Goal: Task Accomplishment & Management: Manage account settings

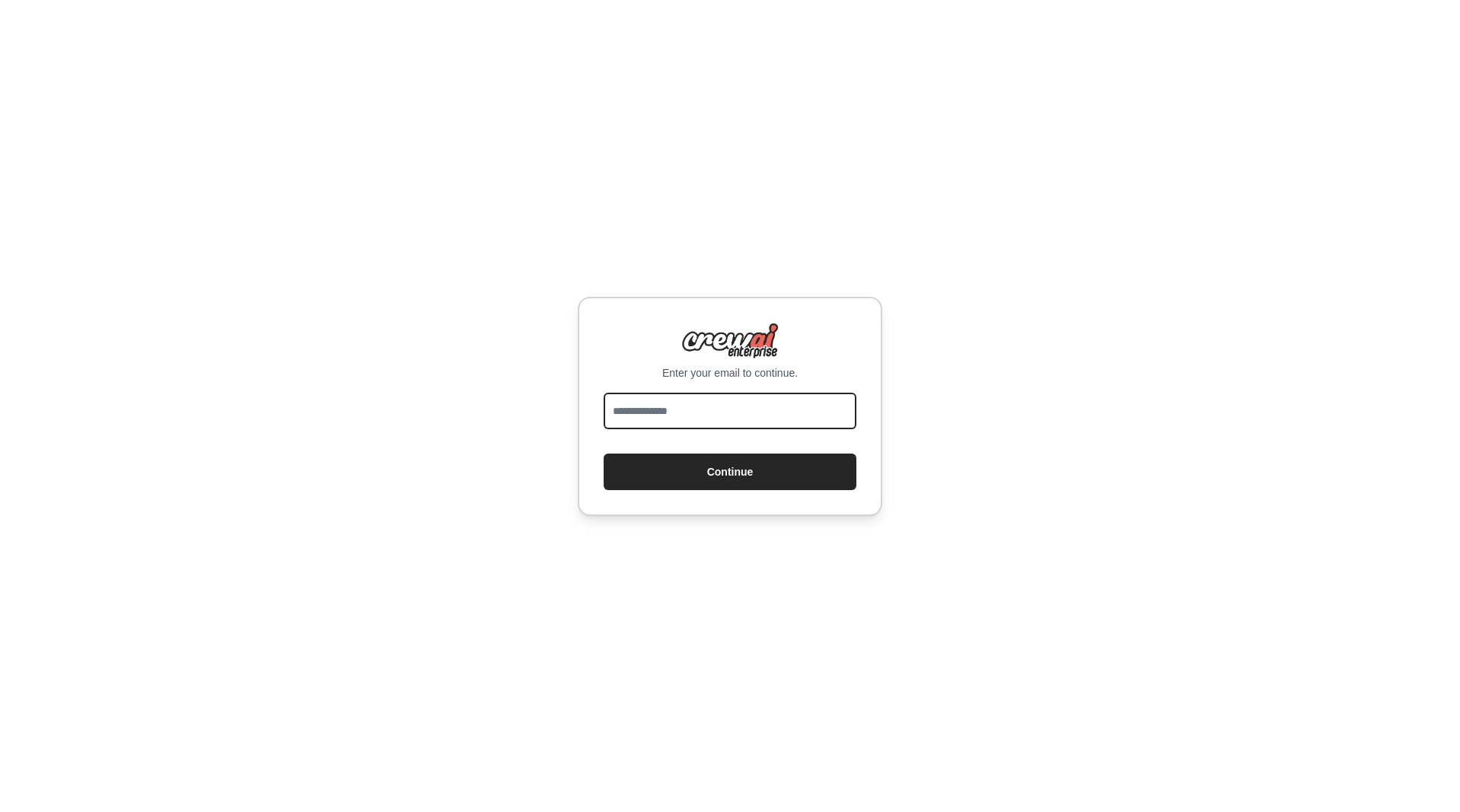
click at [660, 416] on input "email" at bounding box center [730, 411] width 253 height 37
type input "**********"
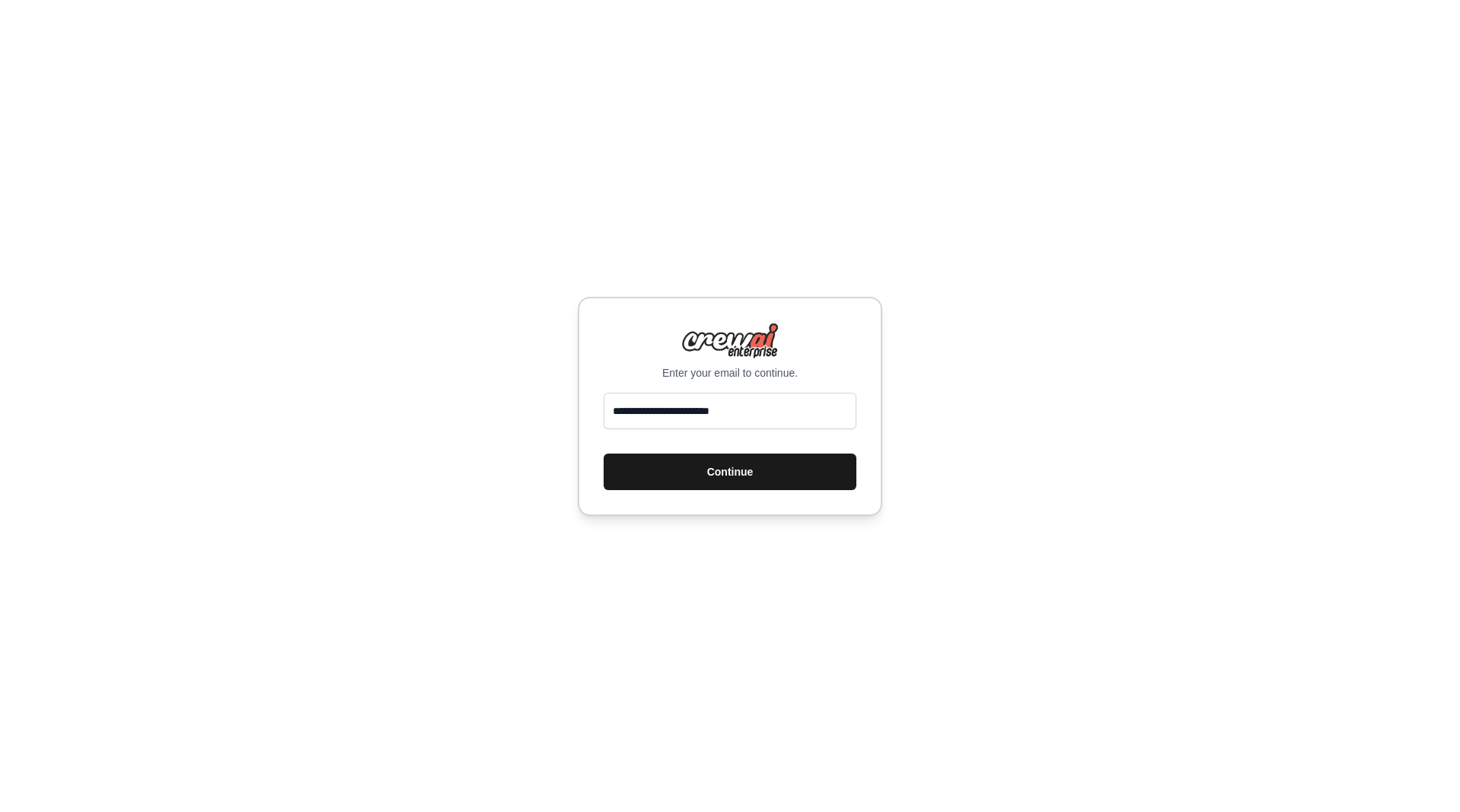
click at [690, 476] on button "Continue" at bounding box center [730, 472] width 253 height 37
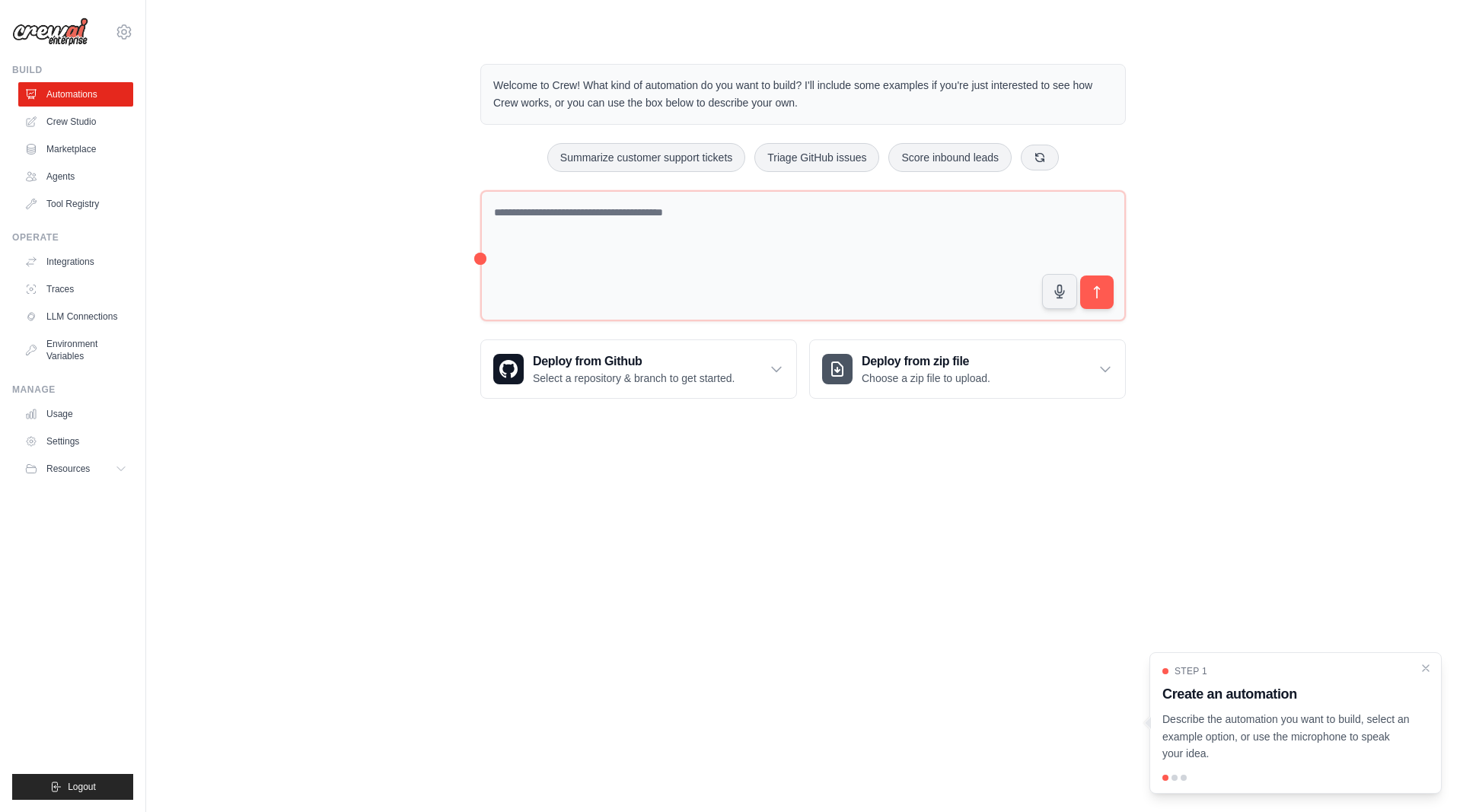
click at [917, 456] on body "[EMAIL_ADDRESS][DOMAIN_NAME] Settings Build Automations Crew Studio" at bounding box center [730, 406] width 1460 height 812
